Goal: Task Accomplishment & Management: Use online tool/utility

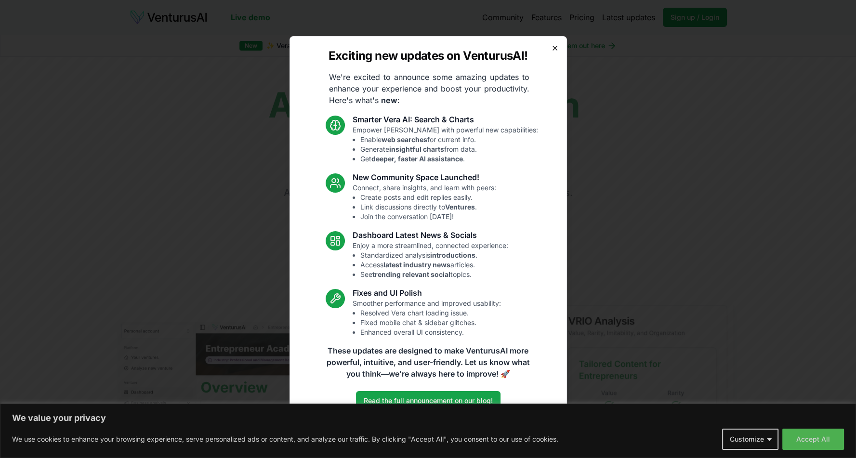
click at [555, 46] on icon "button" at bounding box center [555, 48] width 8 height 8
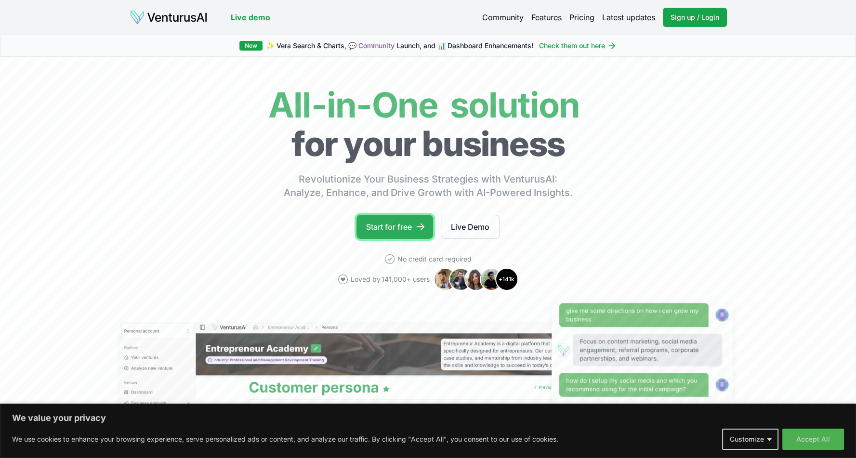
click at [401, 228] on link "Start for free" at bounding box center [395, 227] width 77 height 24
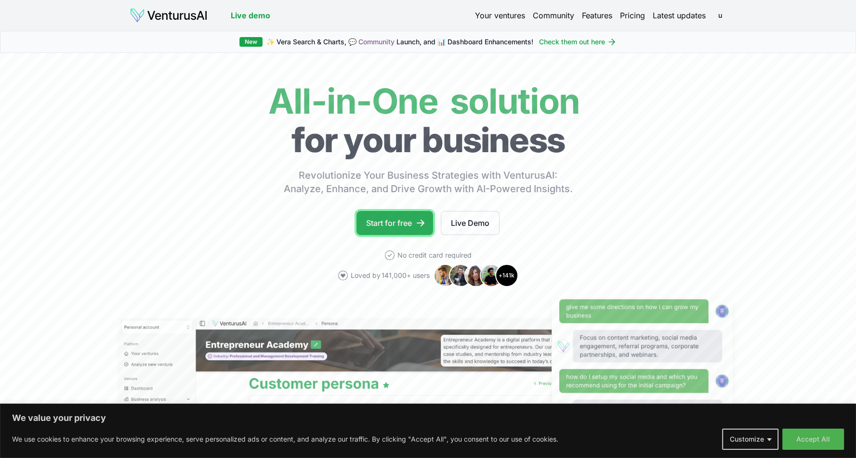
click at [405, 223] on link "Start for free" at bounding box center [395, 223] width 77 height 24
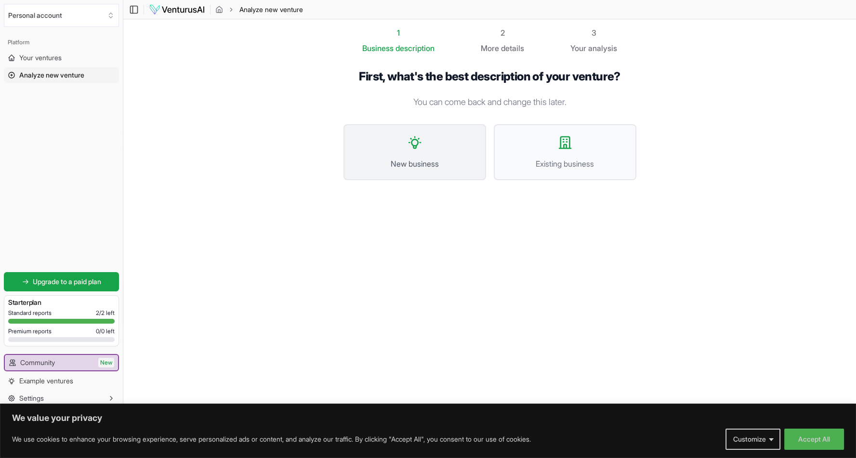
click at [435, 141] on button "New business" at bounding box center [415, 152] width 143 height 56
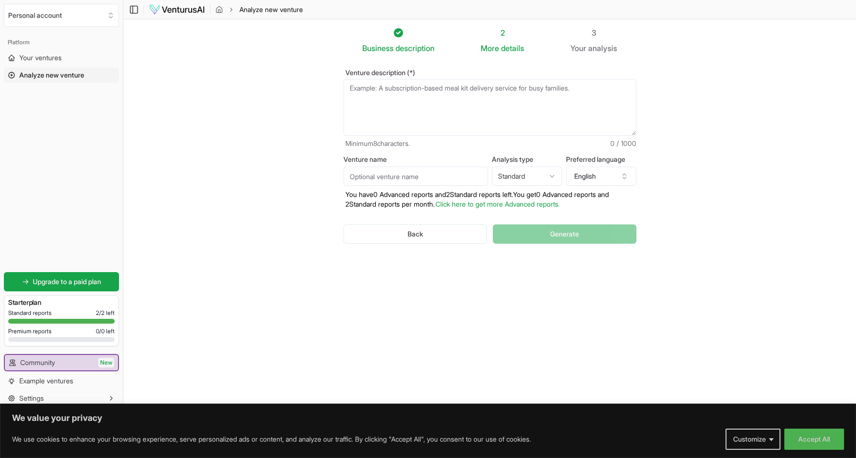
click at [420, 106] on textarea "Venture description (*)" at bounding box center [490, 107] width 293 height 57
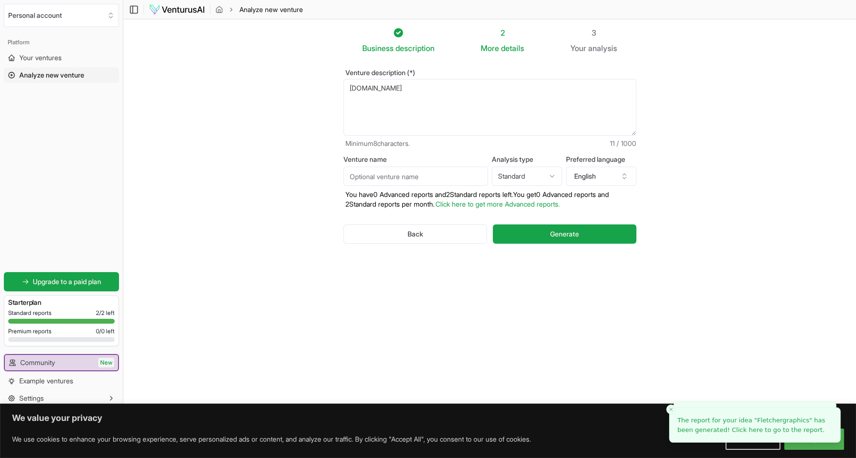
drag, startPoint x: 412, startPoint y: 95, endPoint x: 295, endPoint y: 98, distance: 117.6
click at [295, 98] on section "Business description 2 More details 3 Your analysis Venture description (*) [PE…" at bounding box center [489, 214] width 733 height 391
type textarea "[DOMAIN_NAME]"
click at [410, 177] on input "Venture name" at bounding box center [416, 176] width 145 height 19
paste input "[DOMAIN_NAME]"
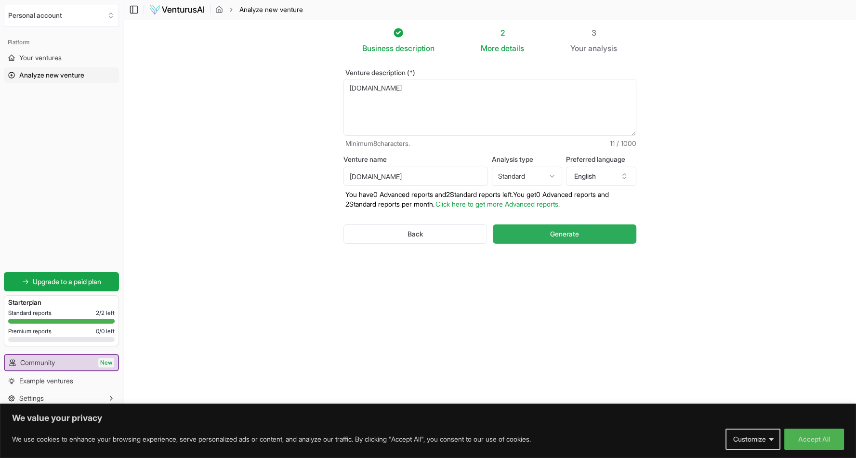
type input "[DOMAIN_NAME]"
click at [554, 233] on span "Generate" at bounding box center [564, 234] width 29 height 10
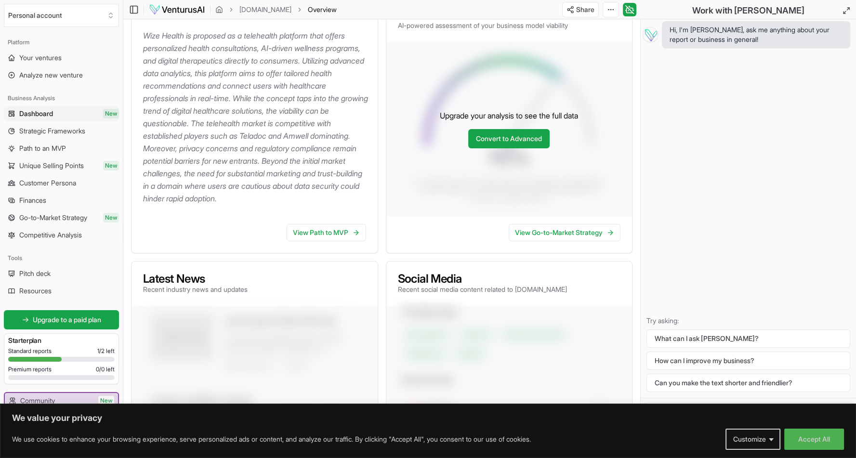
scroll to position [150, 0]
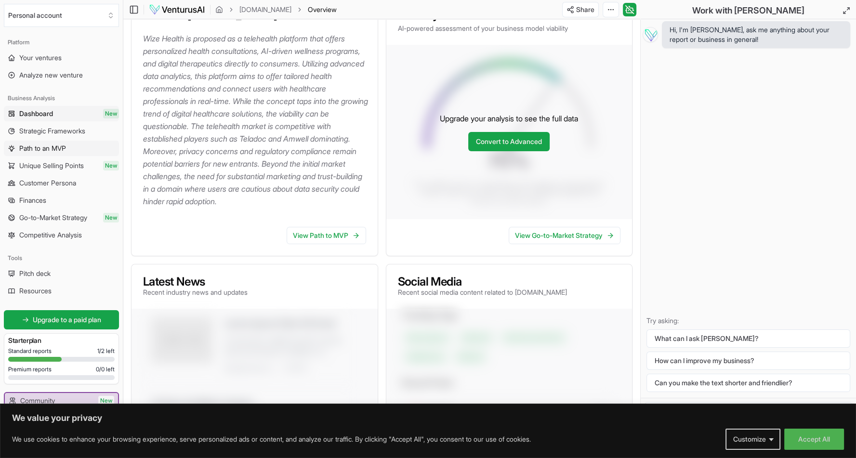
click at [54, 150] on span "Path to an MVP" at bounding box center [42, 149] width 47 height 10
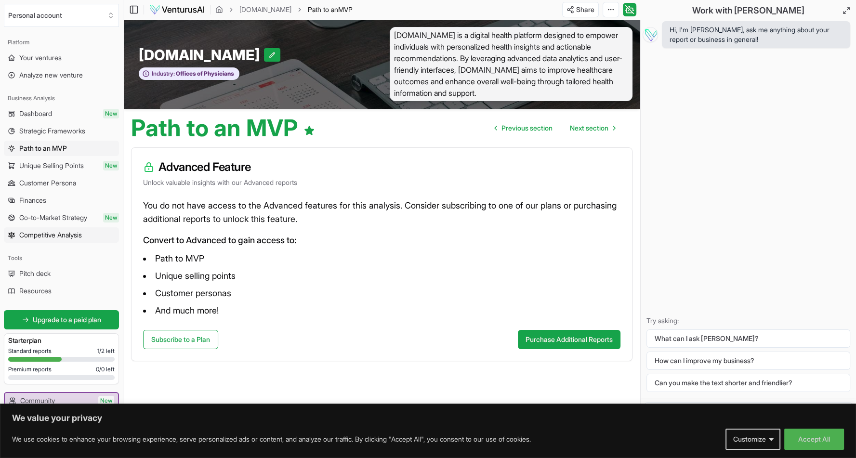
click at [57, 233] on span "Competitive Analysis" at bounding box center [50, 235] width 63 height 10
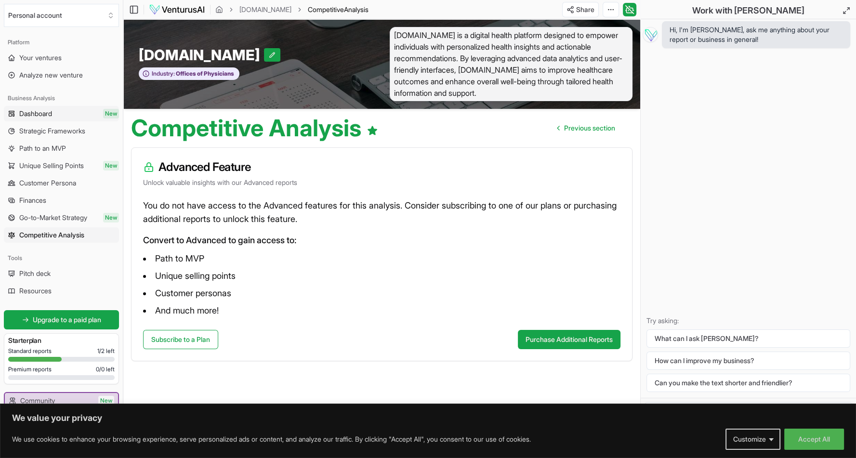
click at [54, 110] on link "Dashboard New" at bounding box center [61, 113] width 115 height 15
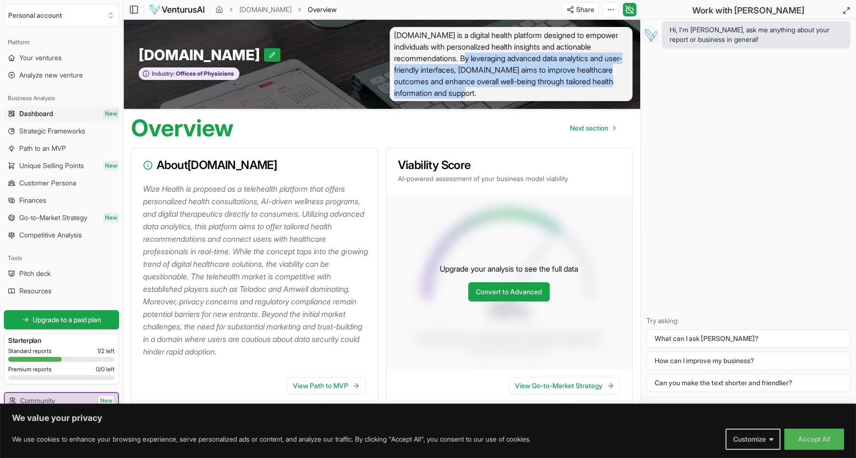
drag, startPoint x: 475, startPoint y: 63, endPoint x: 538, endPoint y: 90, distance: 68.4
click at [538, 90] on span "[DOMAIN_NAME] is a digital health platform designed to empower individuals with…" at bounding box center [511, 64] width 243 height 74
drag, startPoint x: 538, startPoint y: 90, endPoint x: 401, endPoint y: 40, distance: 145.1
click at [401, 40] on span "[DOMAIN_NAME] is a digital health platform designed to empower individuals with…" at bounding box center [511, 64] width 243 height 74
